Goal: Transaction & Acquisition: Purchase product/service

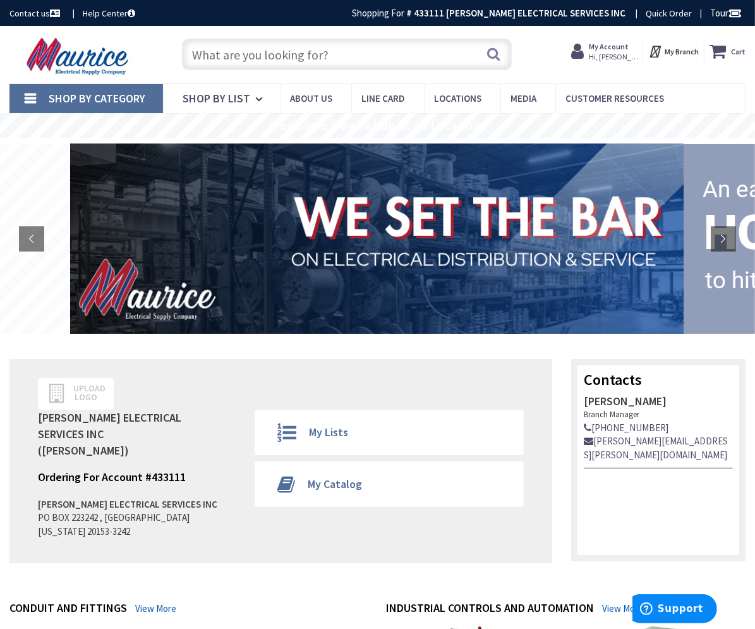
click at [275, 58] on input "text" at bounding box center [347, 55] width 330 height 32
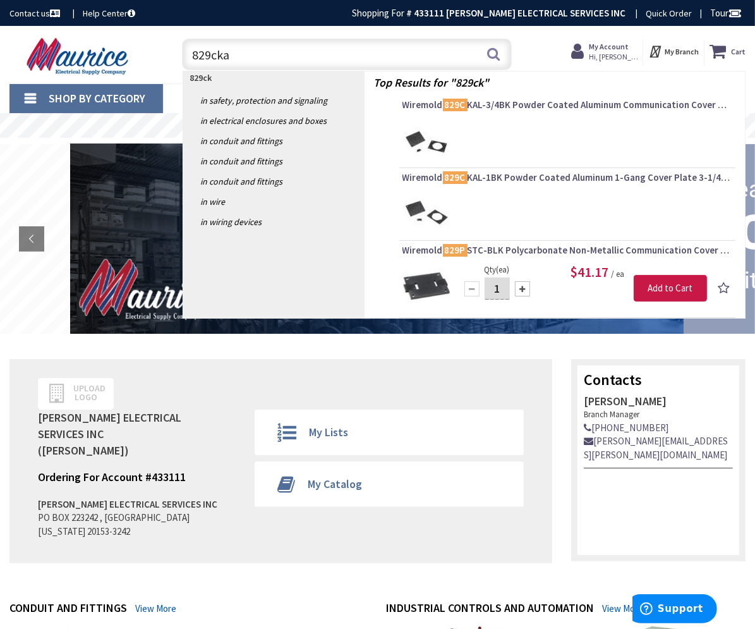
type input "829ckal"
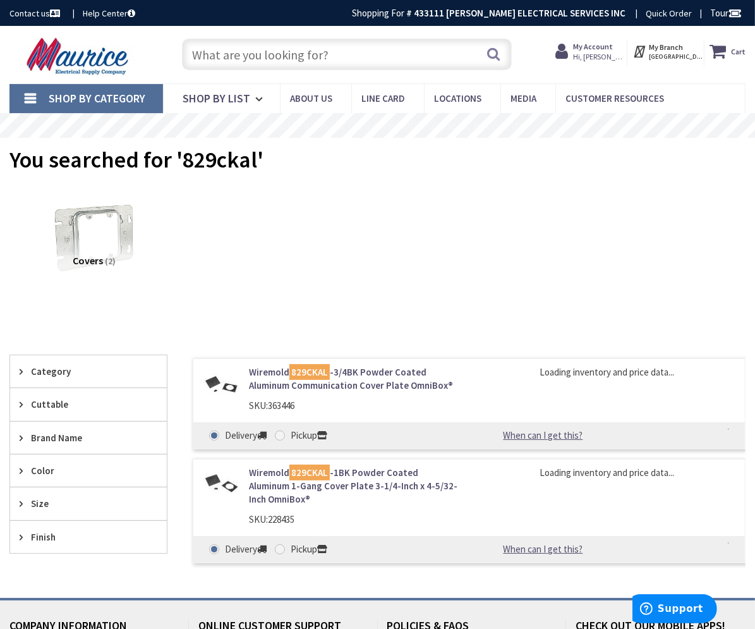
click at [394, 369] on link "Wiremold 829CKAL -3/4BK Powder Coated Aluminum Communication Cover Plate OmniBo…" at bounding box center [354, 378] width 211 height 27
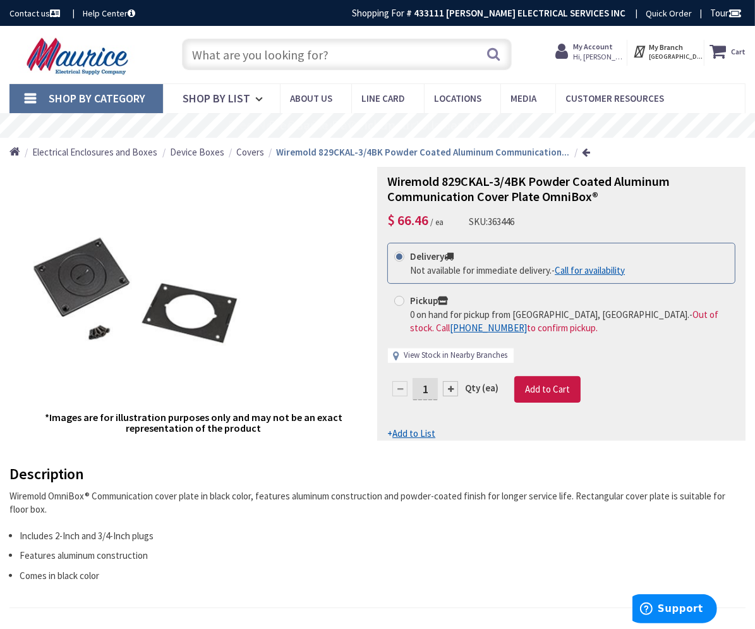
click at [451, 361] on link "View Stock in Nearby Branches" at bounding box center [456, 355] width 104 height 12
select select "data-availability"
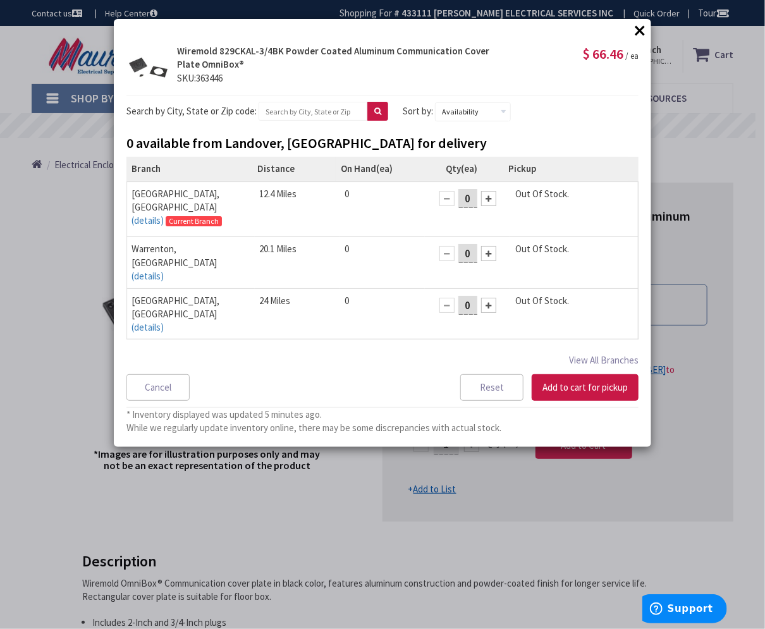
click at [642, 30] on button "×" at bounding box center [639, 30] width 19 height 19
